Goal: Task Accomplishment & Management: Use online tool/utility

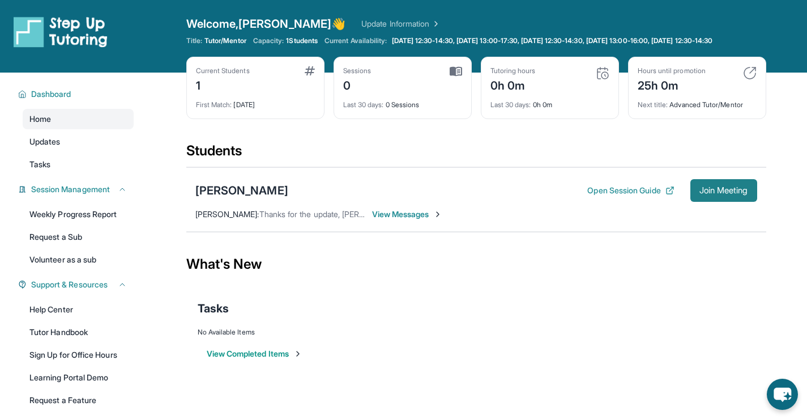
click at [718, 194] on span "Join Meeting" at bounding box center [724, 190] width 49 height 7
click at [621, 195] on button "Open Session Guide" at bounding box center [631, 190] width 87 height 11
